Goal: Transaction & Acquisition: Download file/media

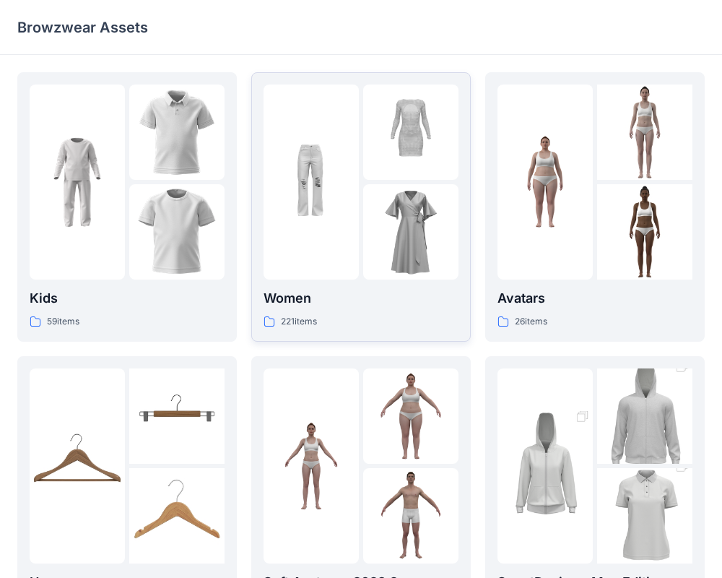
scroll to position [7, 0]
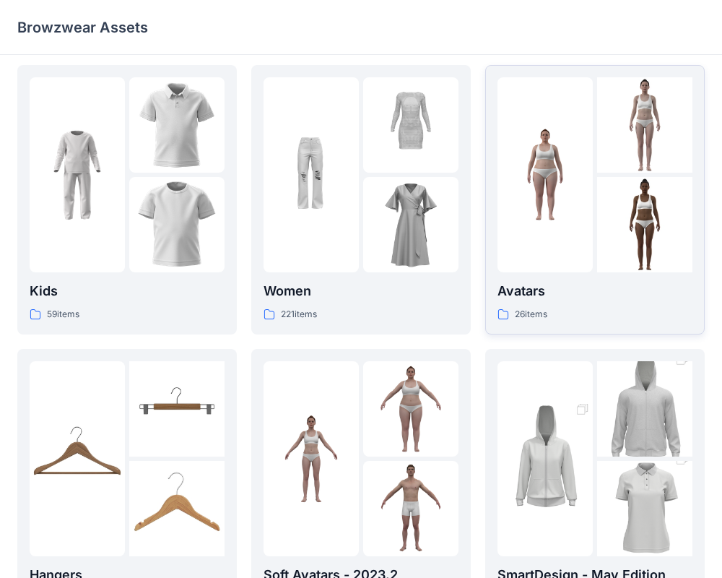
click at [552, 304] on div "Avatars 26 items" at bounding box center [594, 301] width 195 height 41
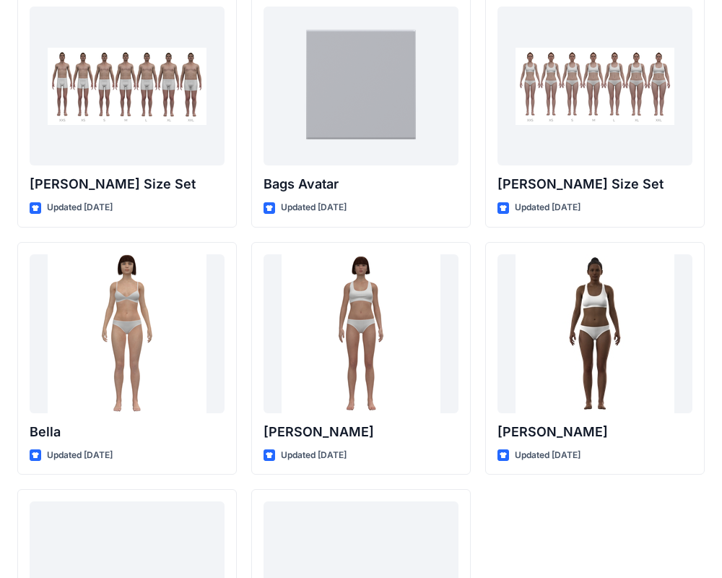
scroll to position [1474, 0]
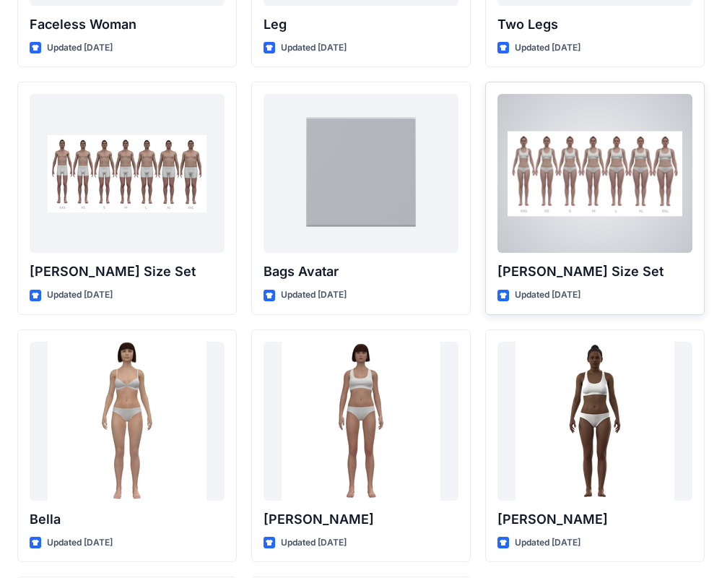
click at [557, 232] on div at bounding box center [594, 173] width 195 height 159
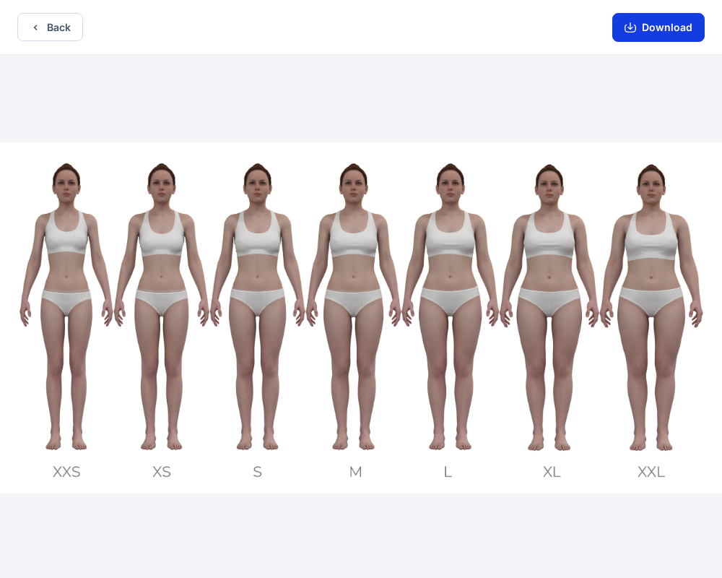
click at [666, 25] on button "Download" at bounding box center [658, 27] width 92 height 29
click at [645, 29] on button "Download" at bounding box center [658, 27] width 92 height 29
click at [655, 32] on button "Download" at bounding box center [658, 27] width 92 height 29
click at [648, 34] on button "Download" at bounding box center [658, 27] width 92 height 29
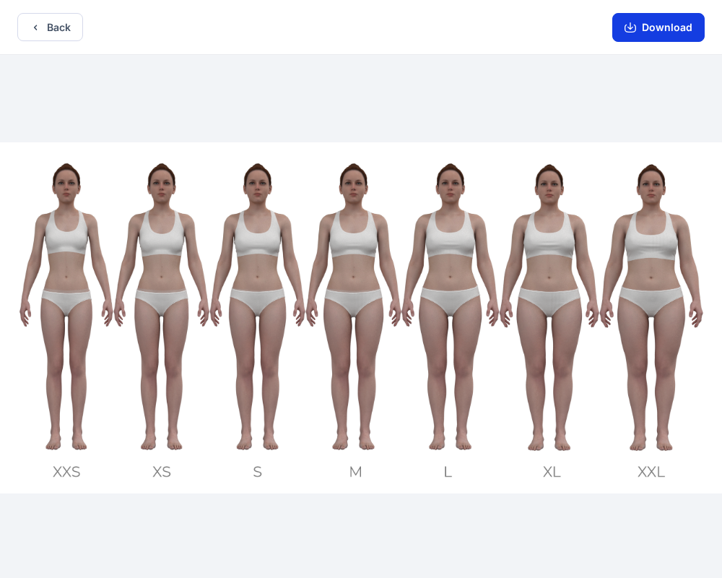
click at [640, 24] on button "Download" at bounding box center [658, 27] width 92 height 29
click at [71, 22] on button "Back" at bounding box center [50, 27] width 66 height 28
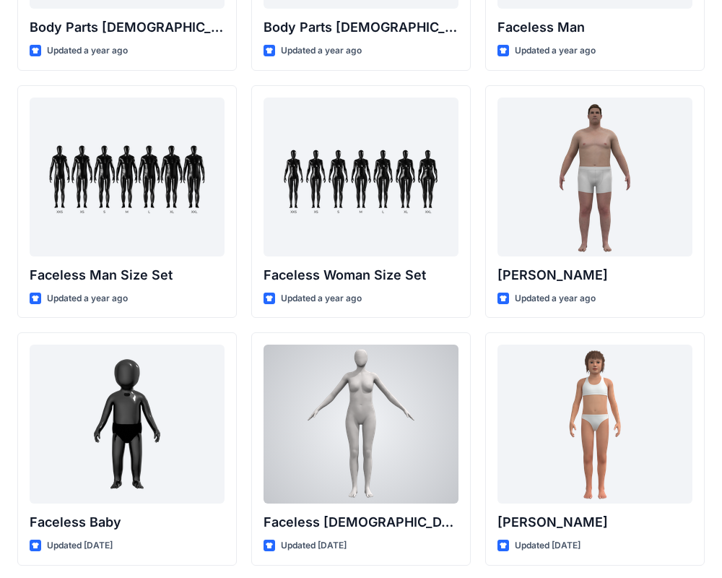
scroll to position [719, 0]
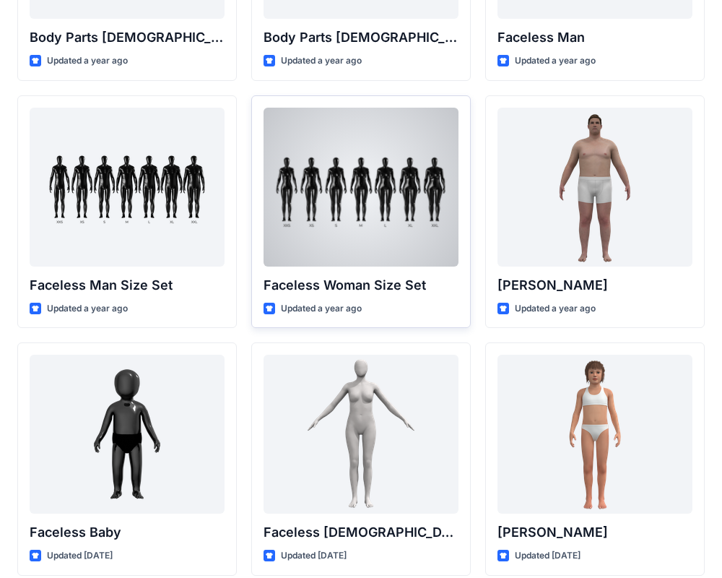
click at [308, 263] on div at bounding box center [361, 187] width 195 height 159
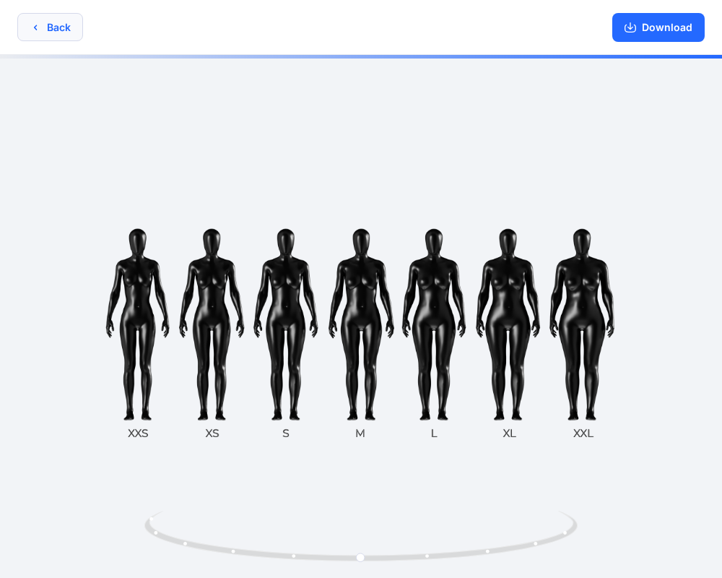
click at [74, 30] on button "Back" at bounding box center [50, 27] width 66 height 28
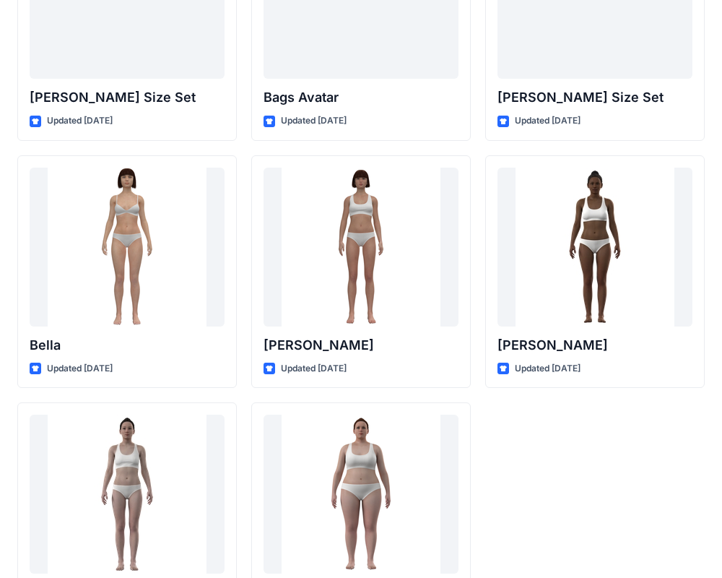
scroll to position [1723, 0]
